Goal: Navigation & Orientation: Find specific page/section

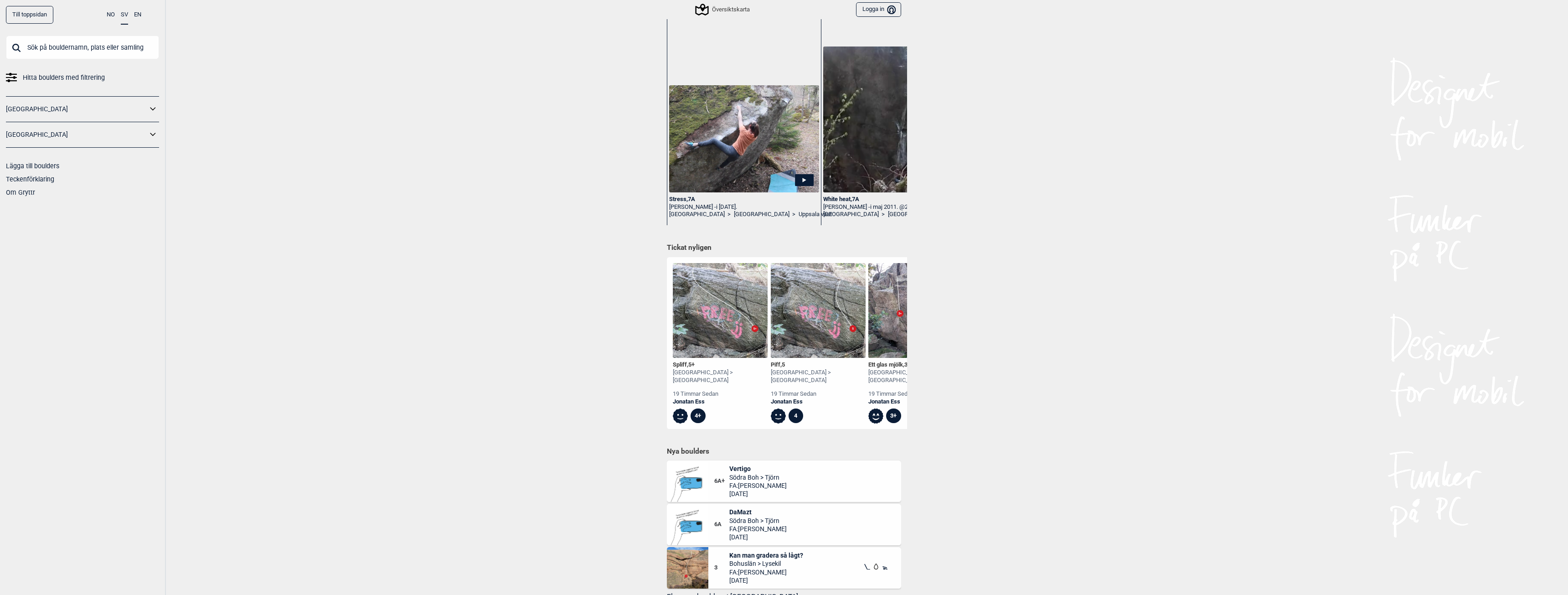
click at [723, 326] on img at bounding box center [720, 311] width 95 height 95
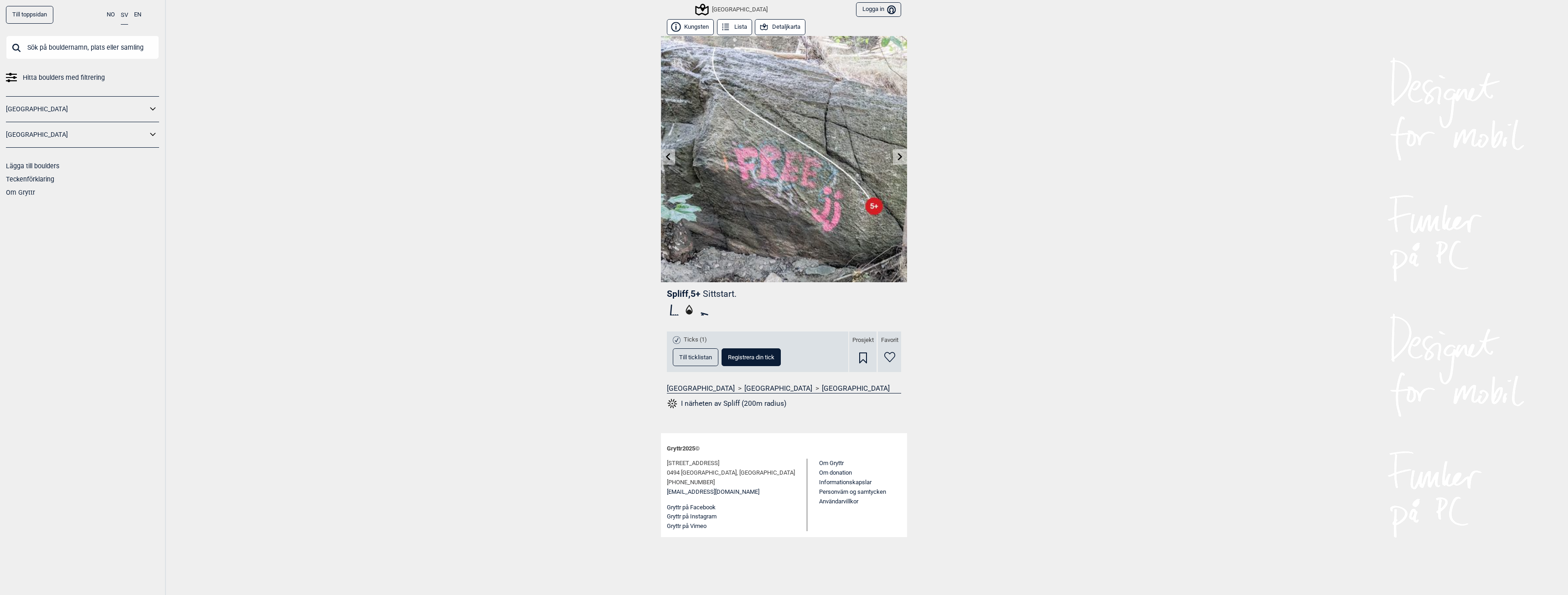
click at [687, 356] on span "Till ticklistan" at bounding box center [696, 357] width 33 height 6
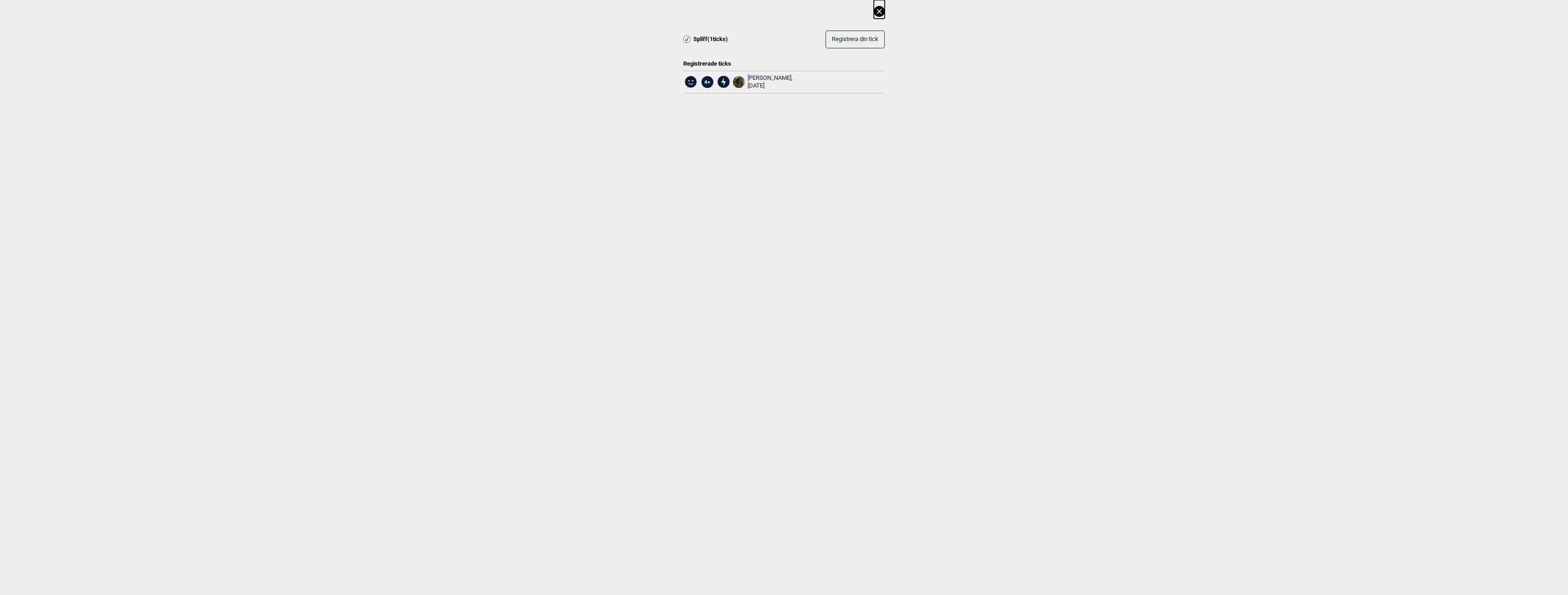
click at [774, 76] on div "[PERSON_NAME], [DATE]" at bounding box center [770, 82] width 45 height 15
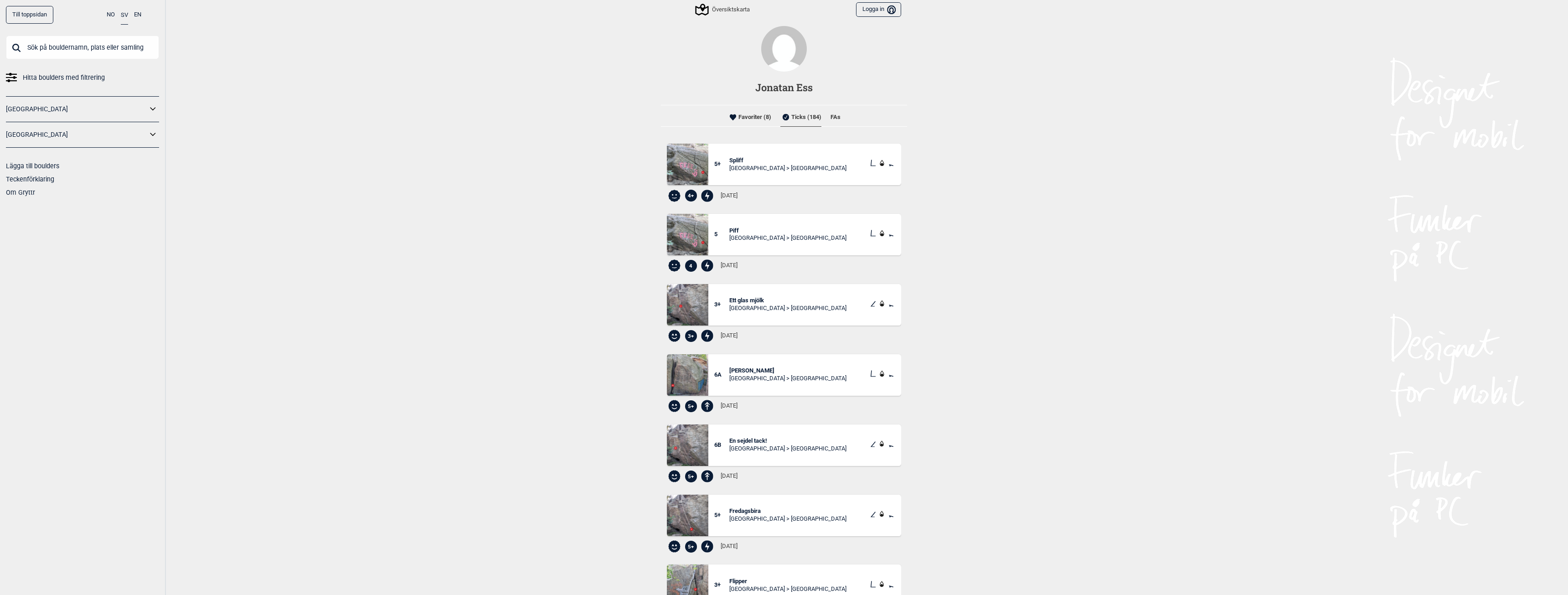
click at [830, 117] on li "FAs" at bounding box center [835, 117] width 10 height 18
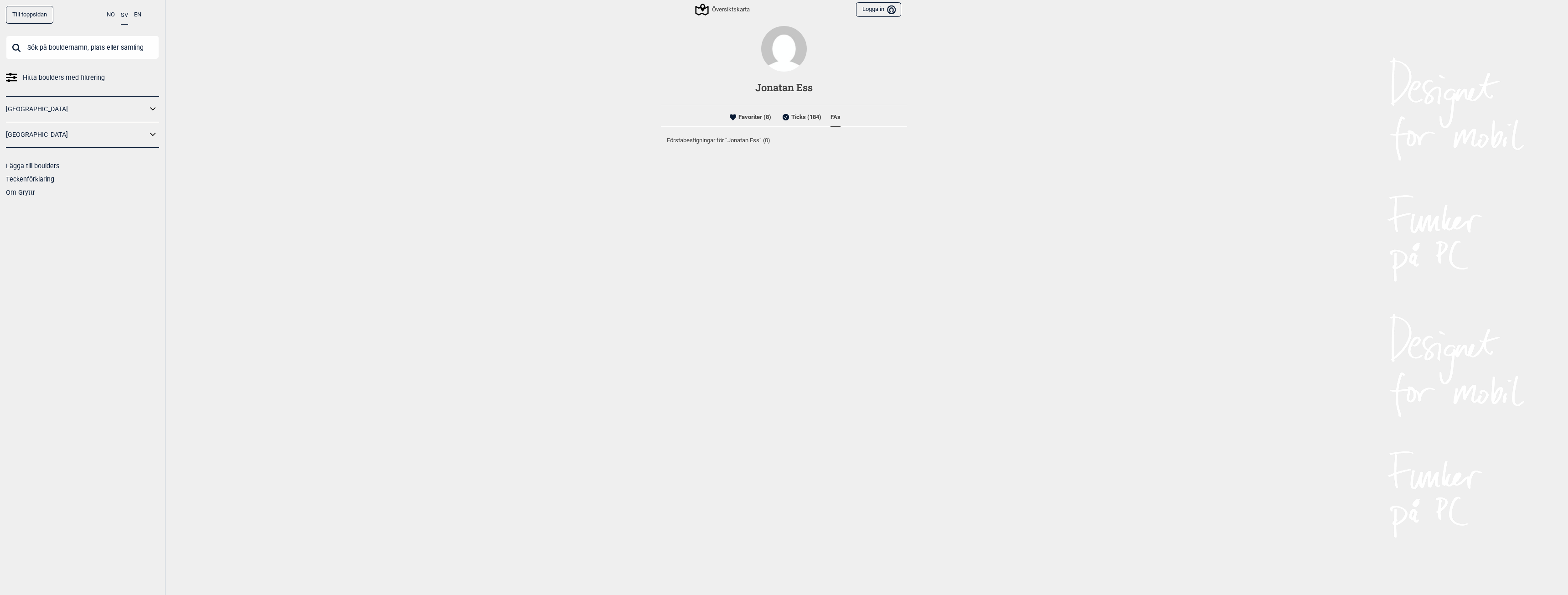
click at [816, 118] on li "Ticks (184)" at bounding box center [800, 117] width 41 height 18
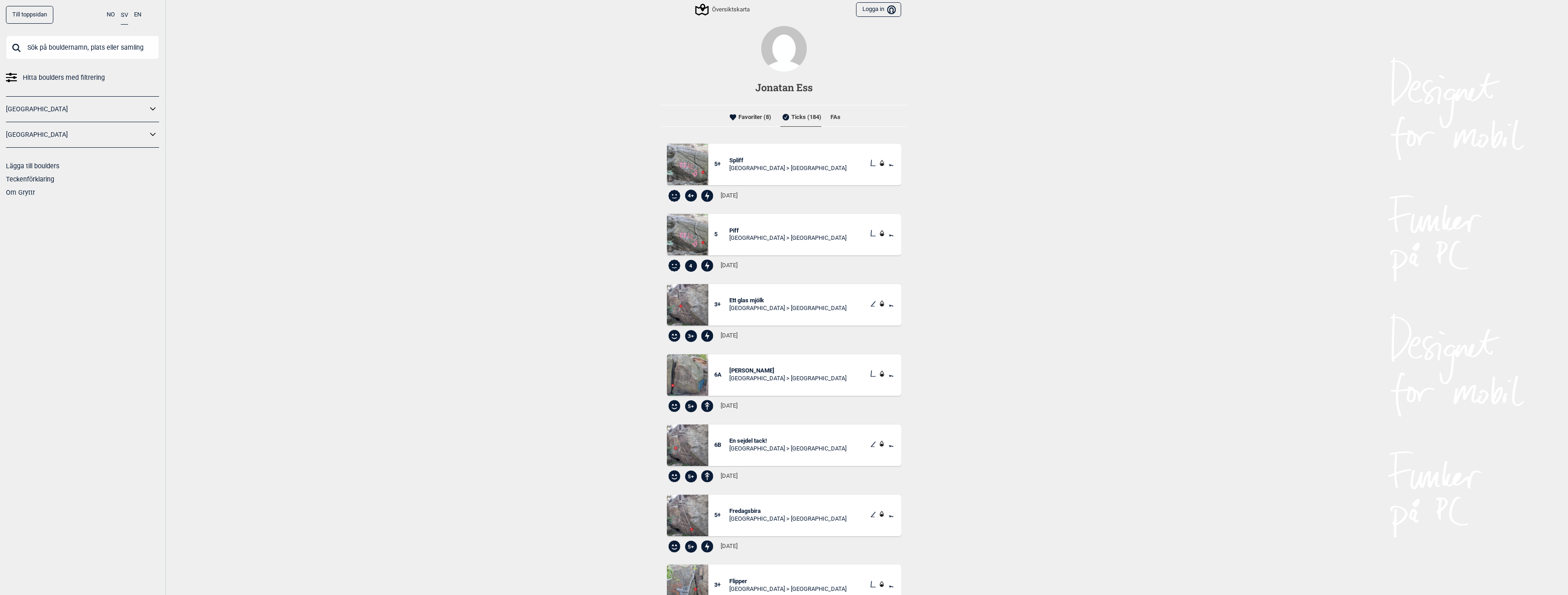
click at [759, 121] on li "Favoriter (8)" at bounding box center [749, 117] width 44 height 18
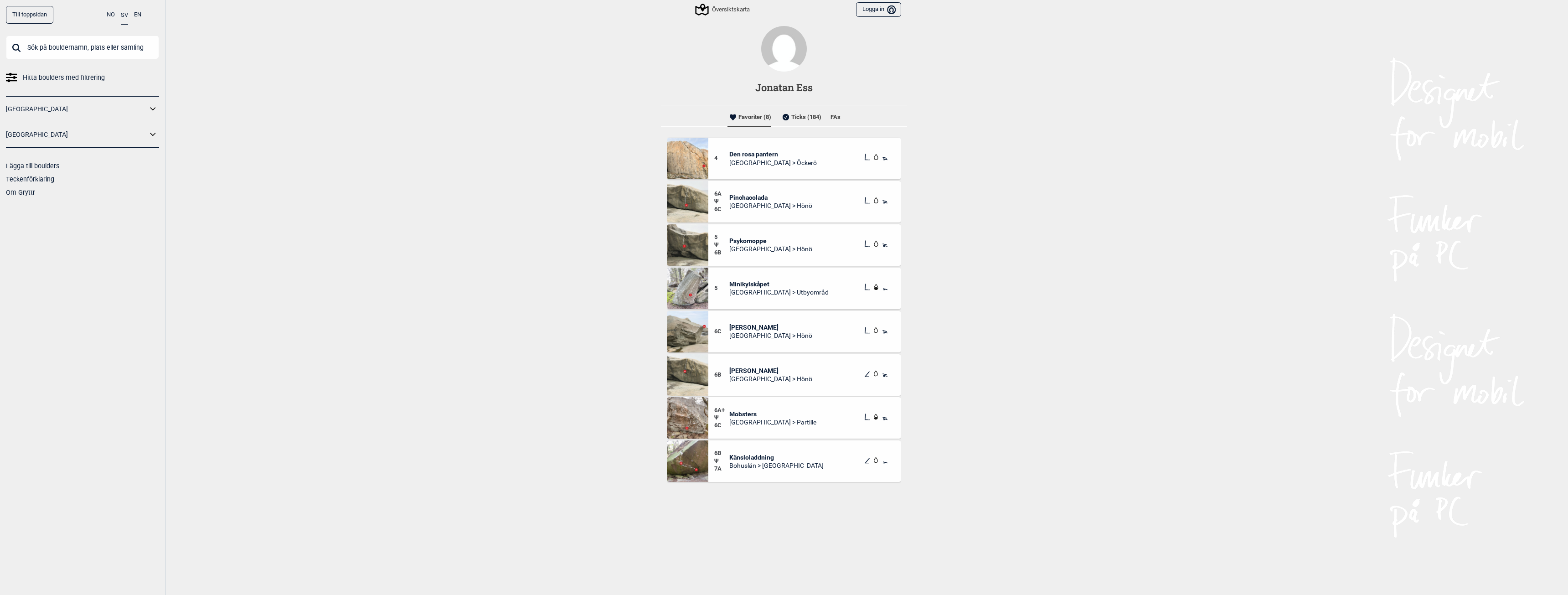
click at [747, 282] on span "Minikylskåpet" at bounding box center [779, 284] width 99 height 8
